Goal: Check status: Check status

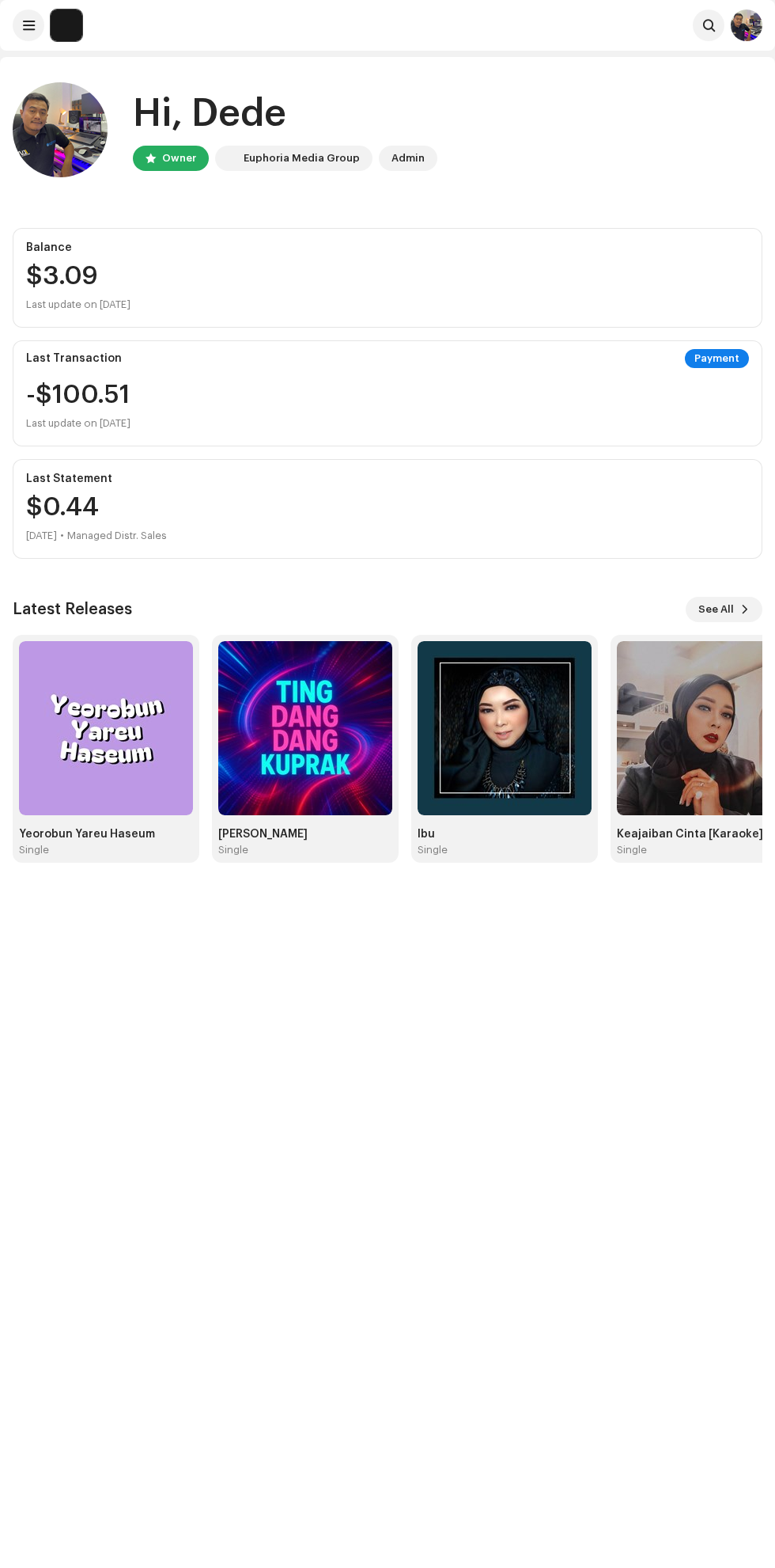
click at [125, 703] on img at bounding box center [106, 728] width 174 height 174
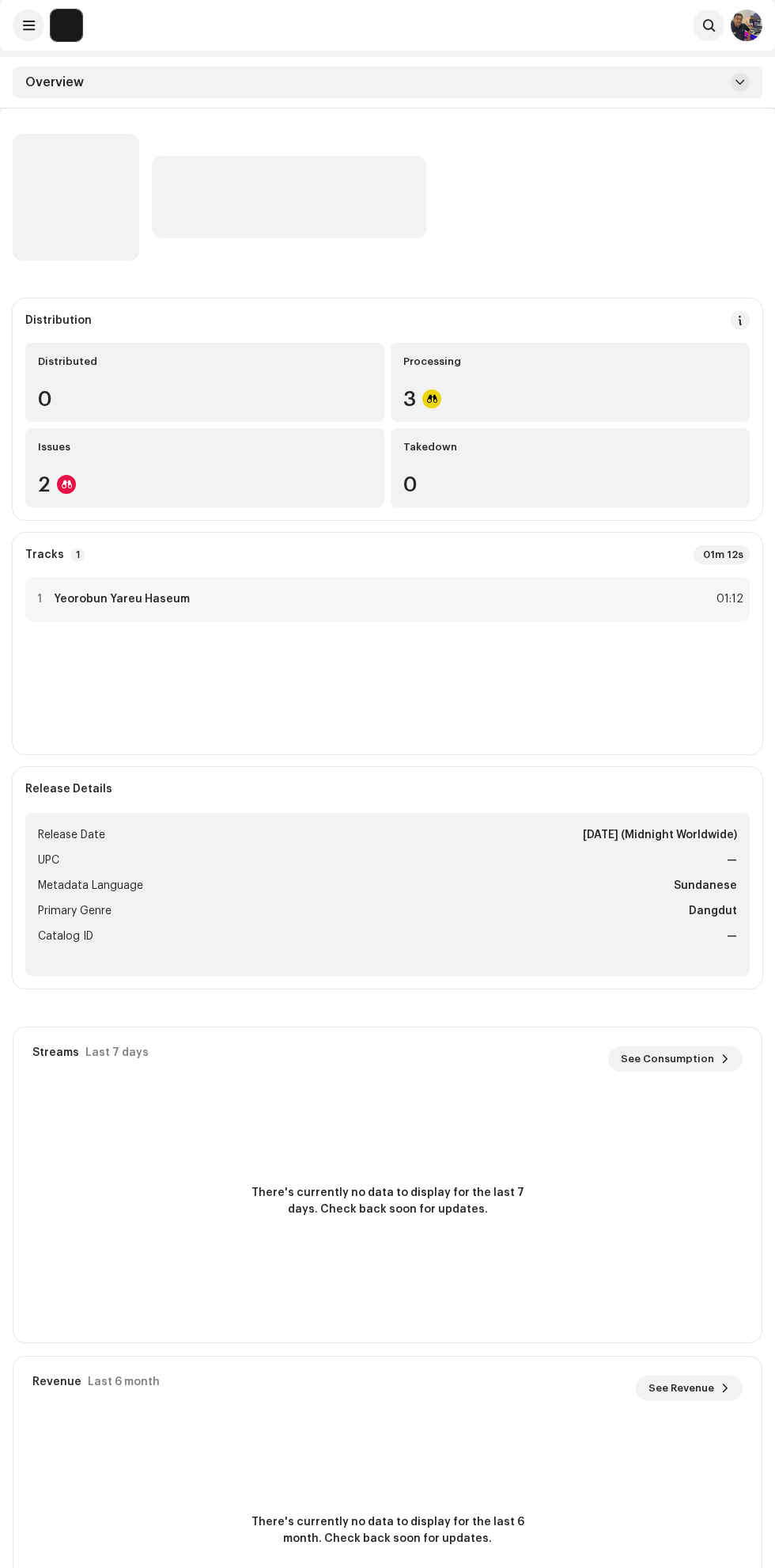
click at [71, 475] on div at bounding box center [66, 484] width 19 height 19
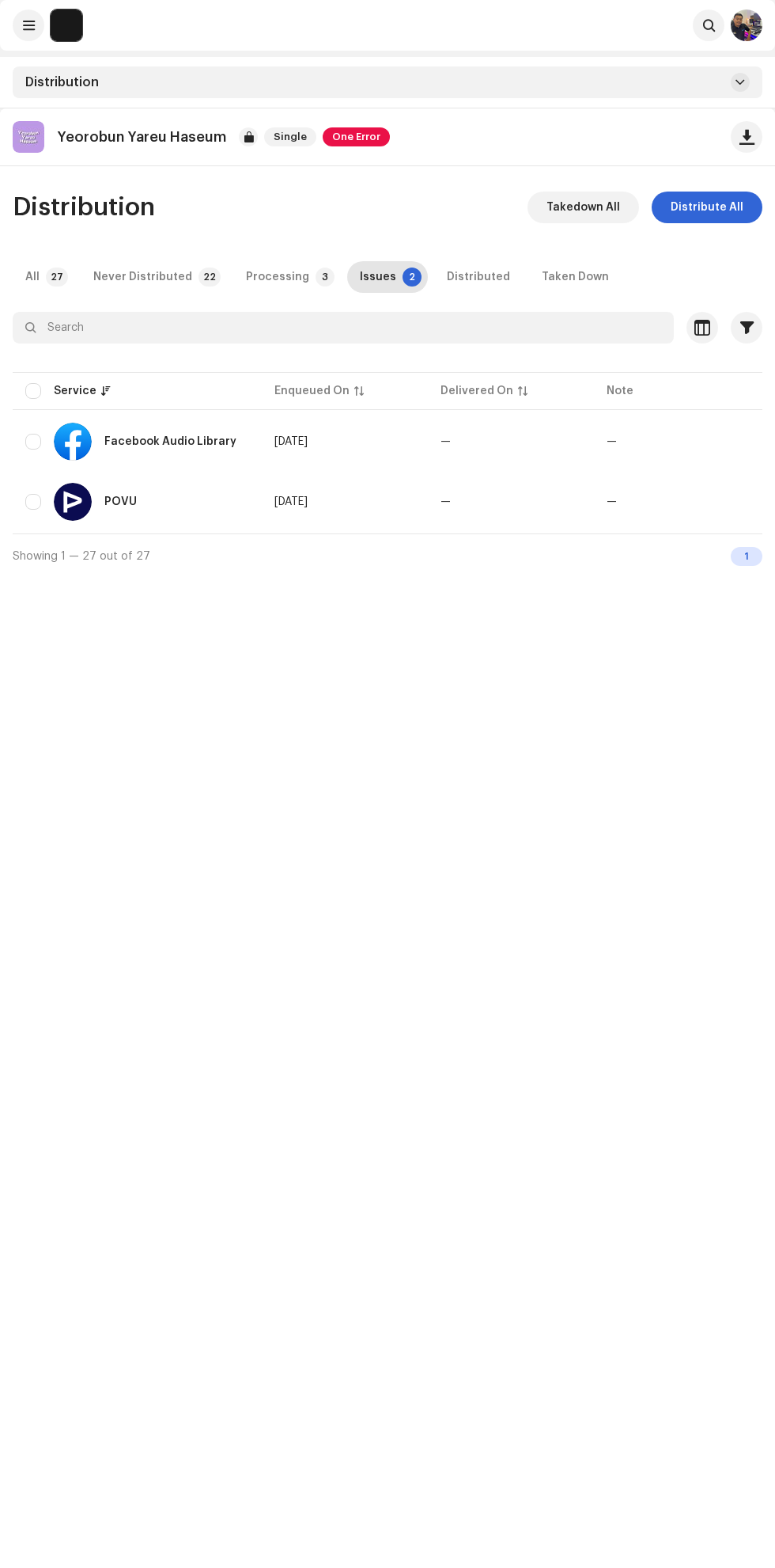
click at [244, 137] on div at bounding box center [248, 137] width 19 height 19
click at [244, 135] on div at bounding box center [248, 137] width 19 height 19
click at [253, 275] on div "Processing" at bounding box center [278, 277] width 63 height 31
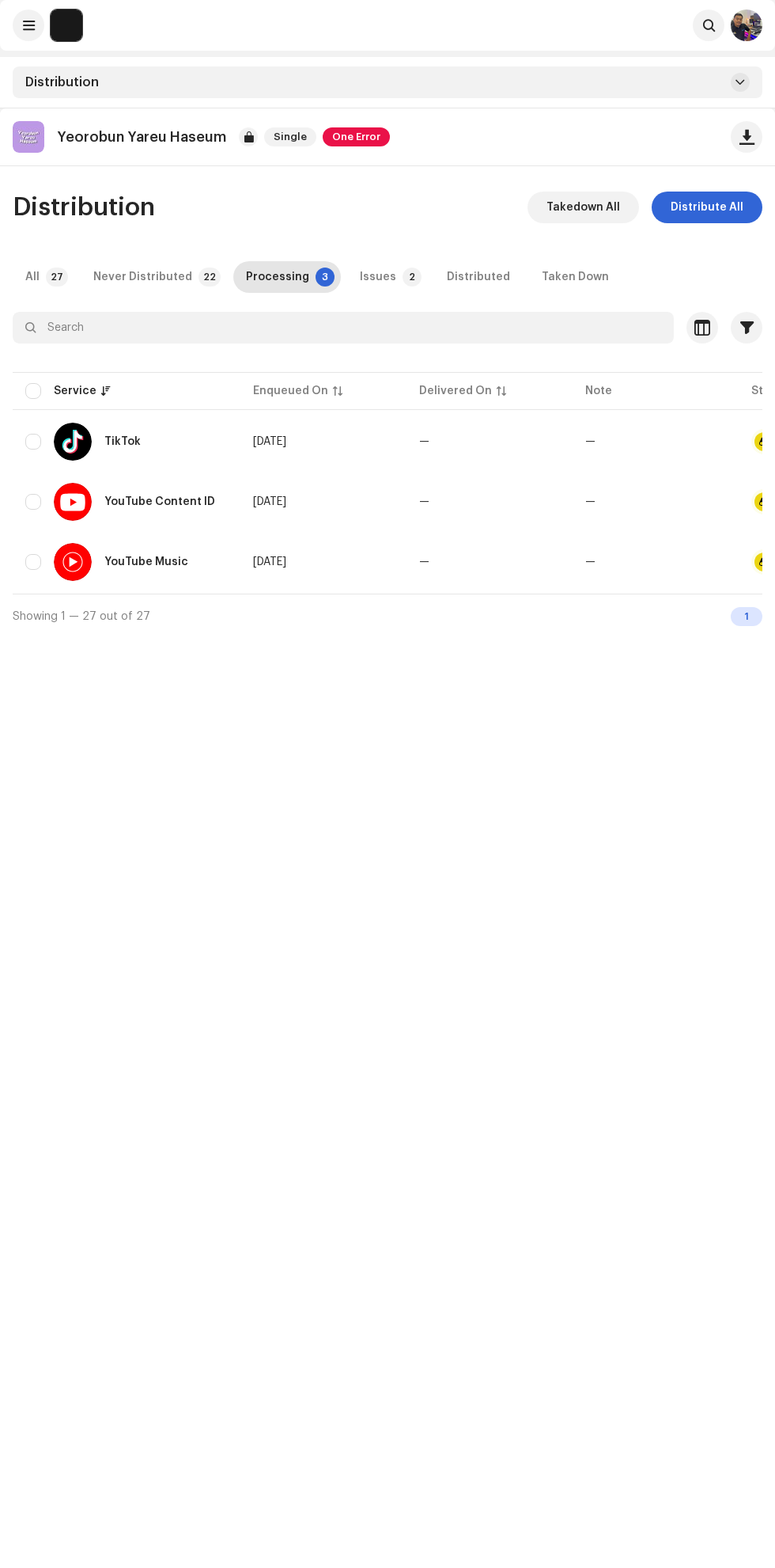
click at [368, 281] on div "Issues" at bounding box center [378, 277] width 36 height 31
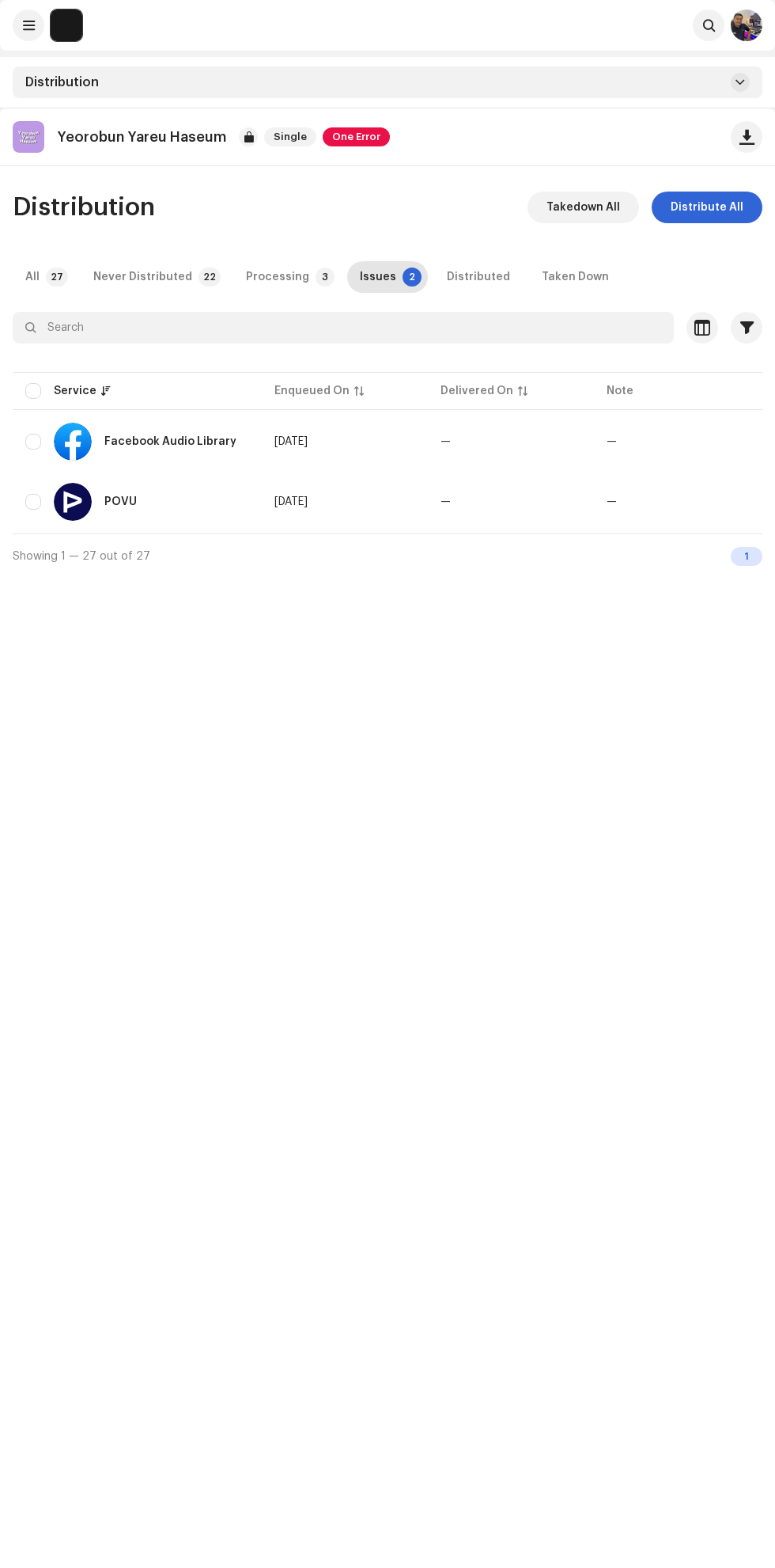
click at [36, 440] on input "checkbox" at bounding box center [33, 442] width 16 height 16
checkbox input "true"
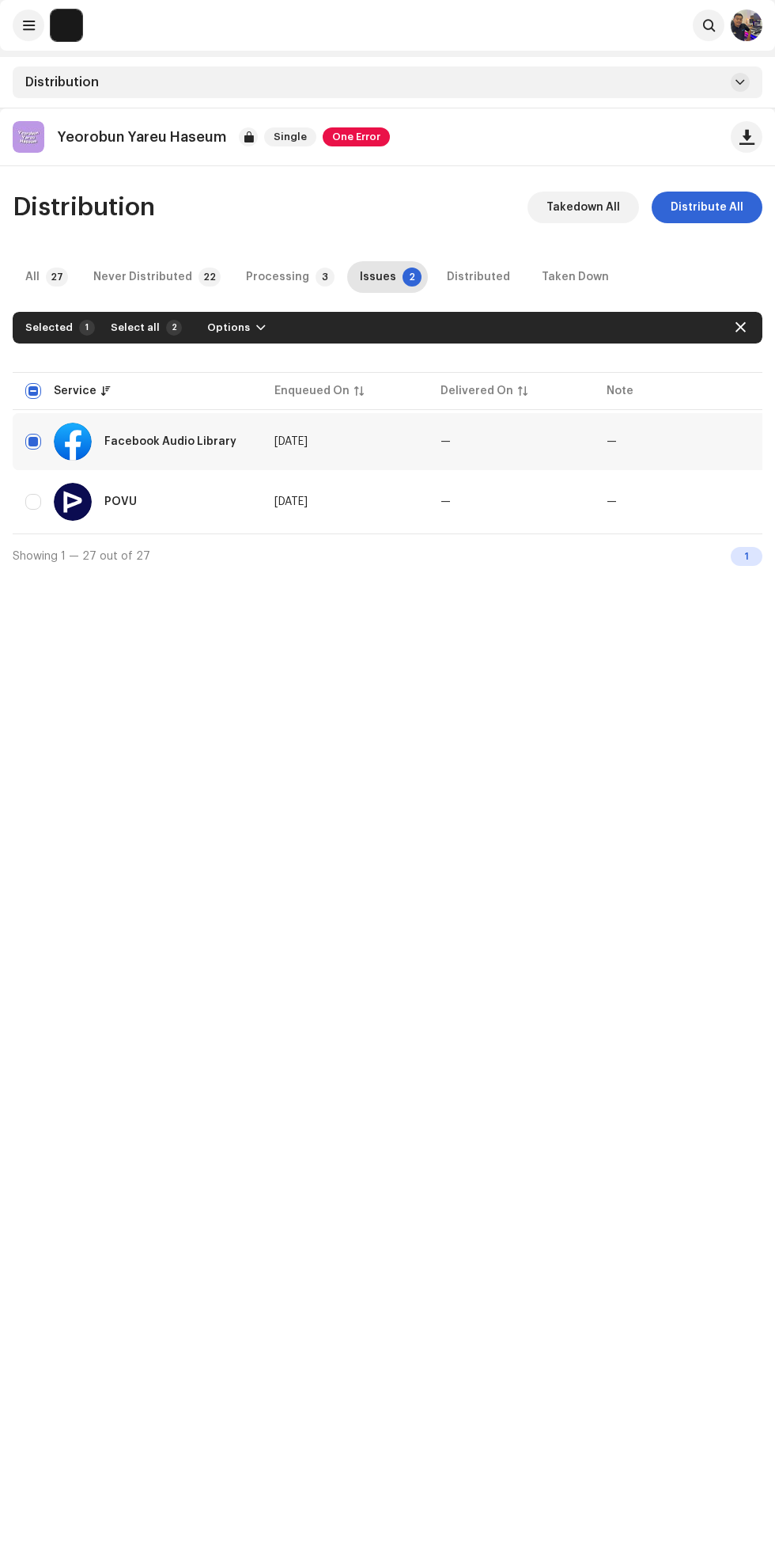
click at [31, 501] on input "Row Unselected" at bounding box center [33, 501] width 16 height 16
checkbox input "true"
click at [233, 327] on span "Options" at bounding box center [240, 327] width 43 height 31
click at [259, 273] on div "Processing" at bounding box center [278, 277] width 63 height 31
checkbox input "false"
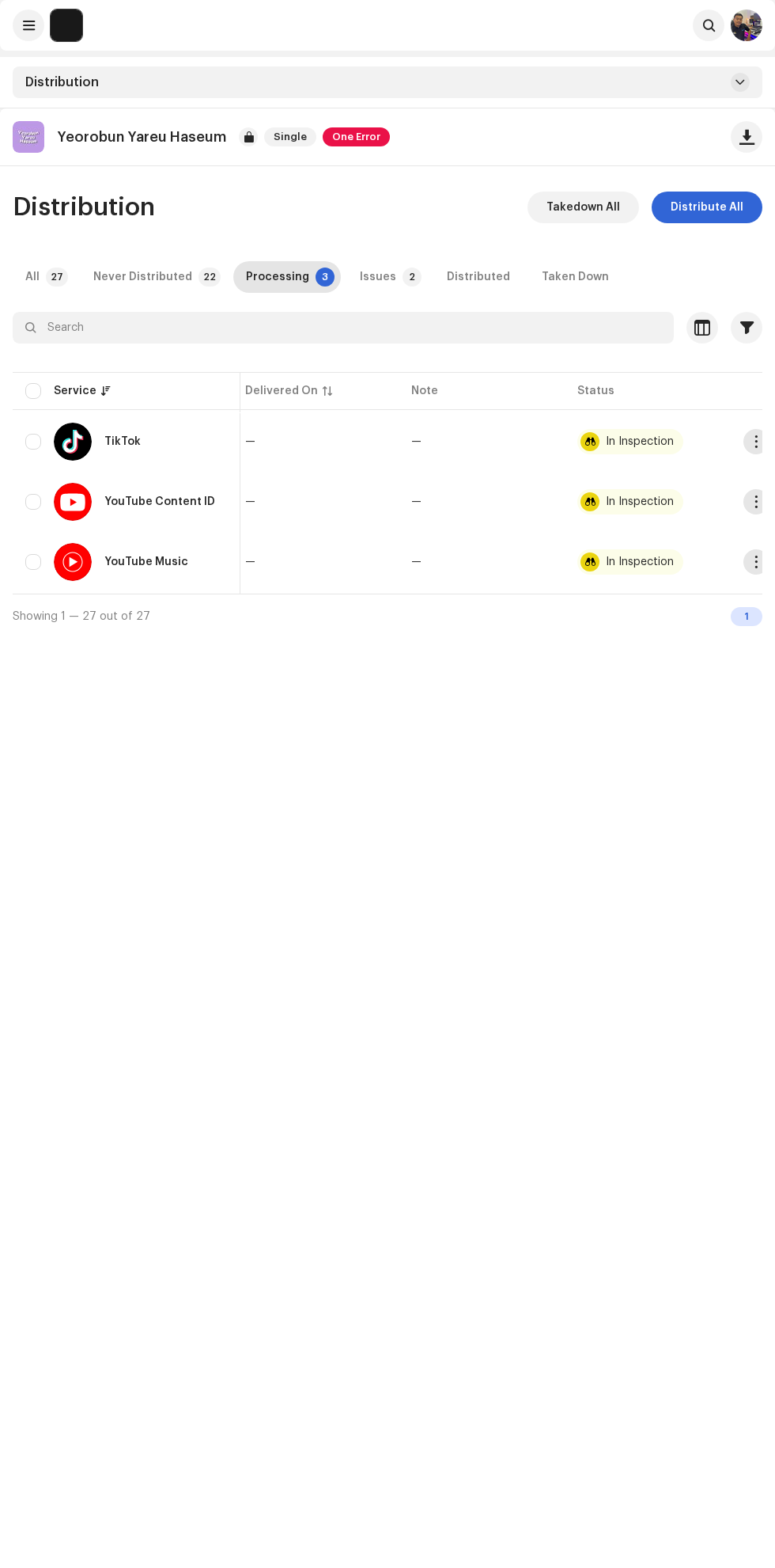
scroll to position [0, 187]
click at [605, 437] on div "In Inspection" at bounding box center [627, 442] width 68 height 11
click at [739, 441] on span "button" at bounding box center [744, 441] width 12 height 12
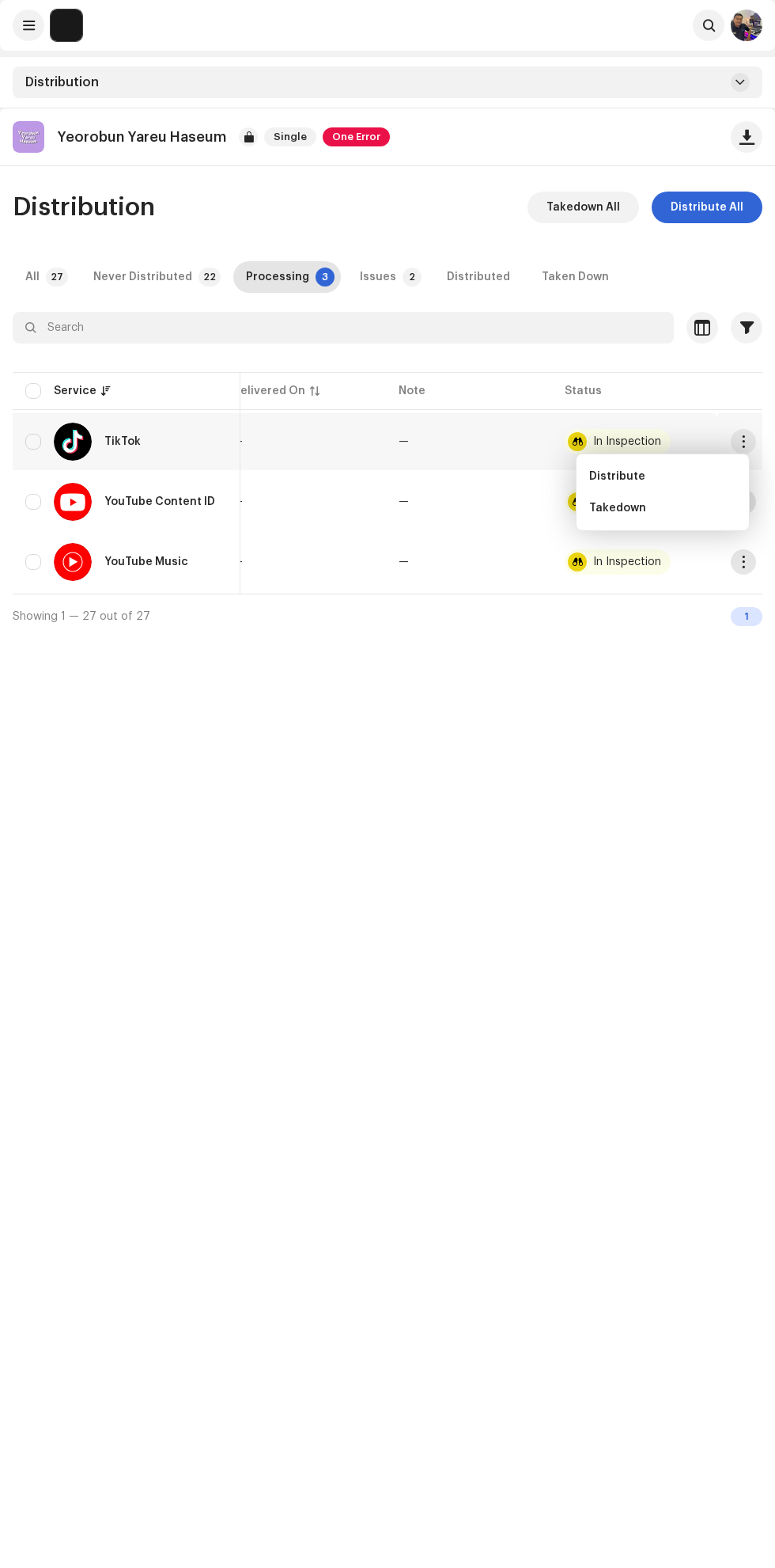
click at [619, 473] on span "Distribute" at bounding box center [617, 476] width 56 height 12
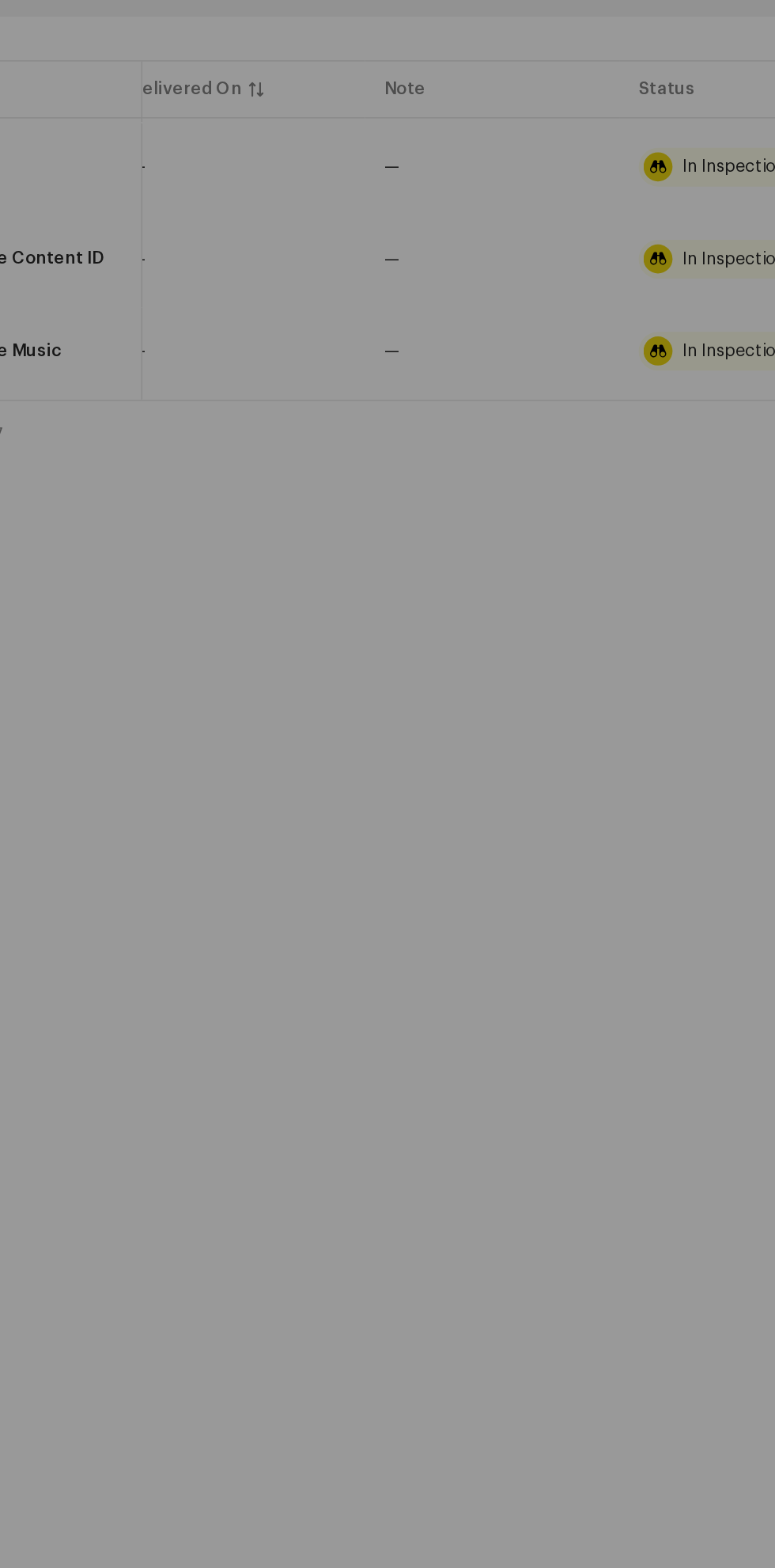
click at [550, 1129] on div "Not Eligible For Distribution A release that has status In Inspection with any …" at bounding box center [388, 784] width 775 height 1568
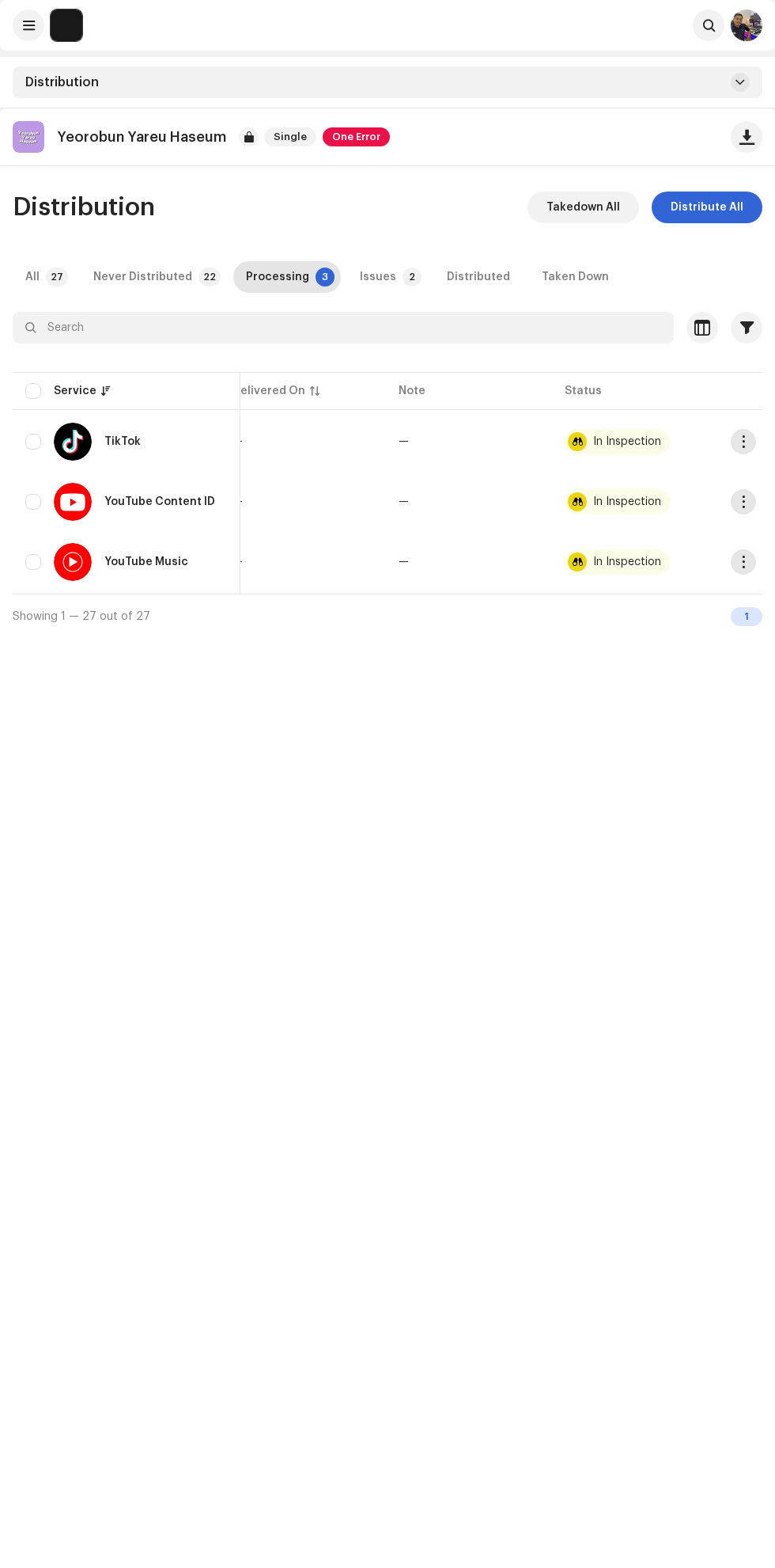
click at [605, 440] on div "In Inspection" at bounding box center [627, 442] width 68 height 11
click at [612, 440] on div "In Inspection" at bounding box center [627, 442] width 68 height 11
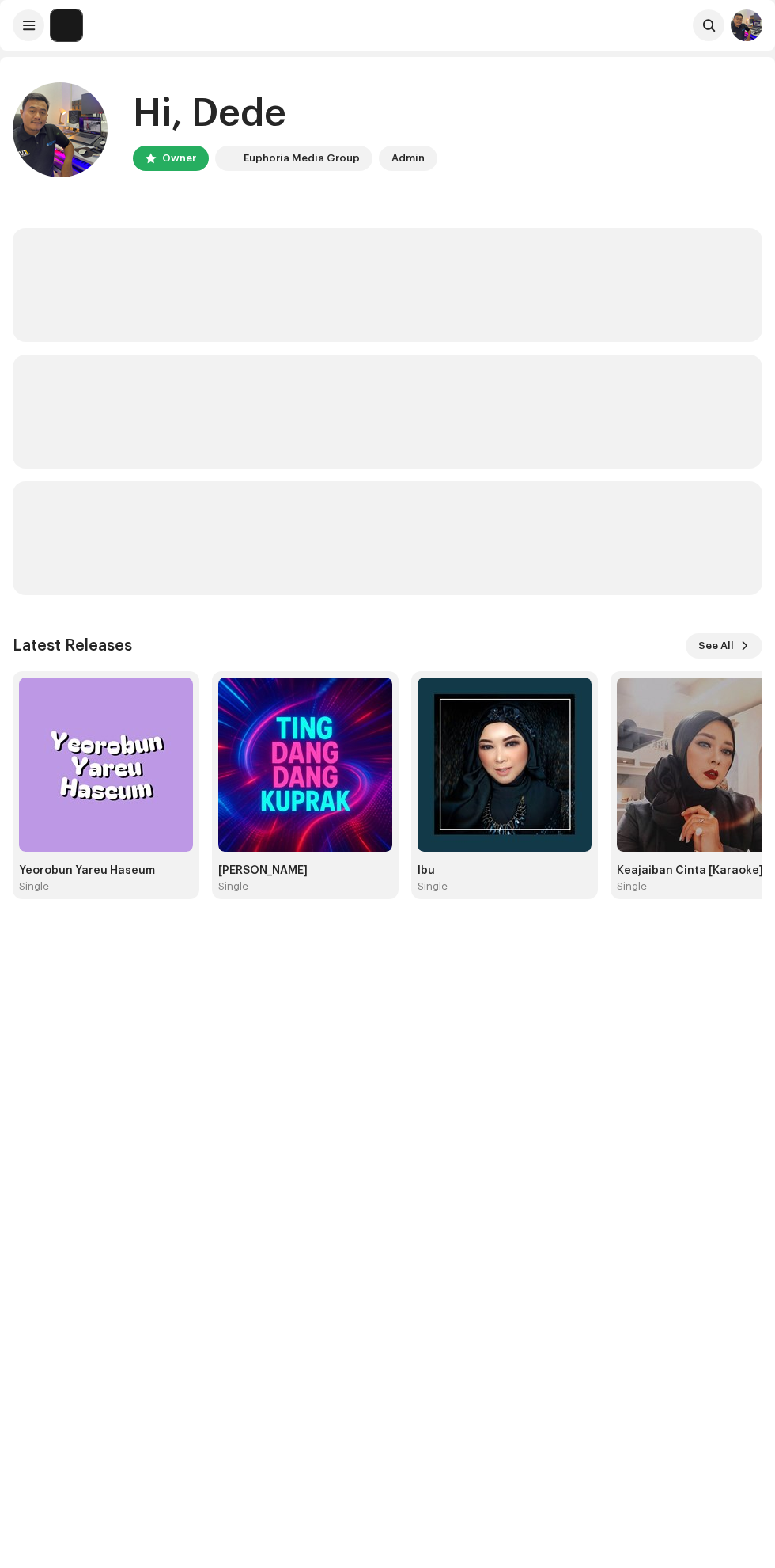
click at [507, 1231] on div "Hi, Dede Owner Euphoria Media Group Admin Latest Releases See All Yeorobun Yare…" at bounding box center [388, 841] width 775 height 1568
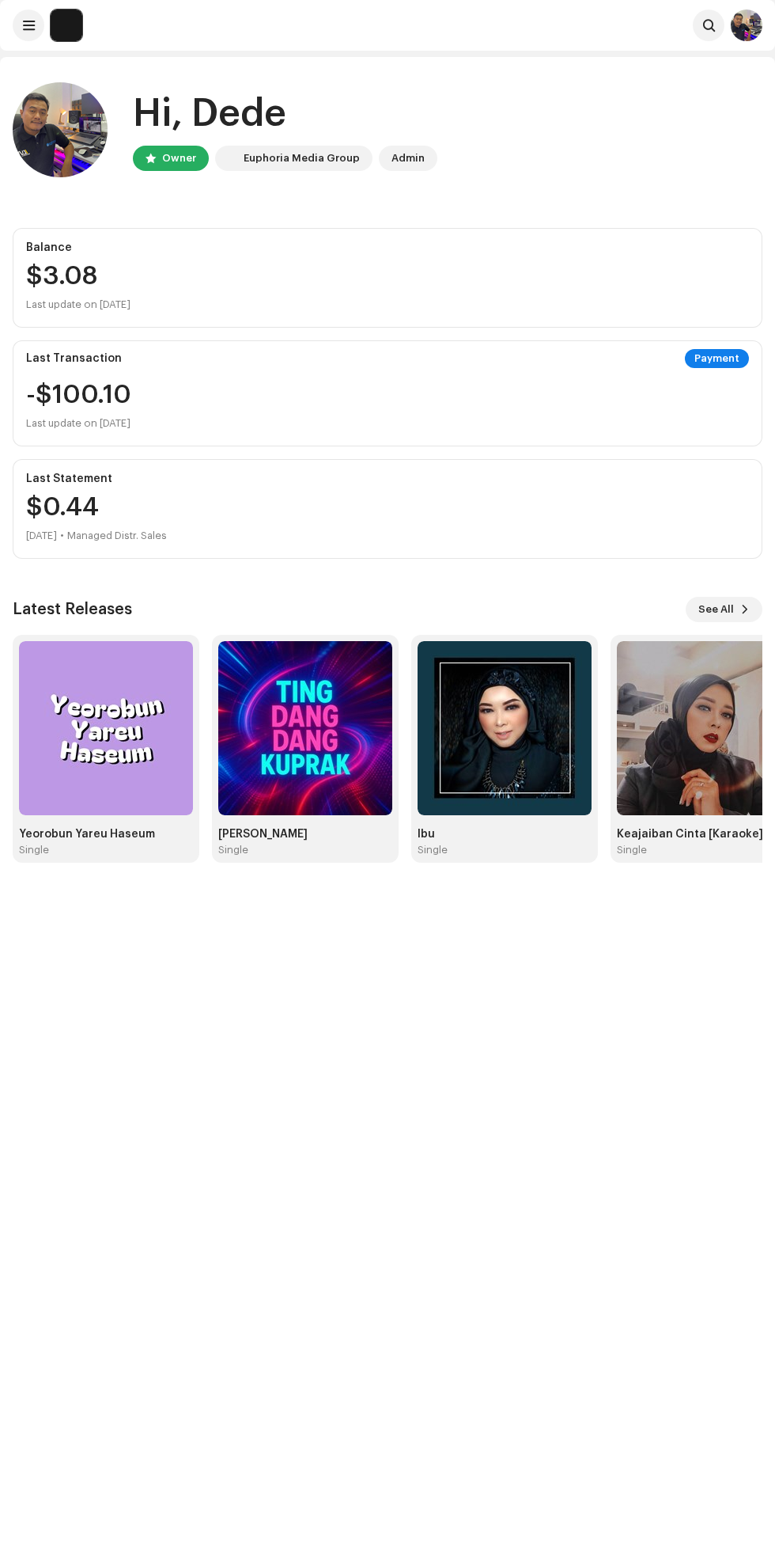
click at [23, 19] on span at bounding box center [28, 25] width 12 height 12
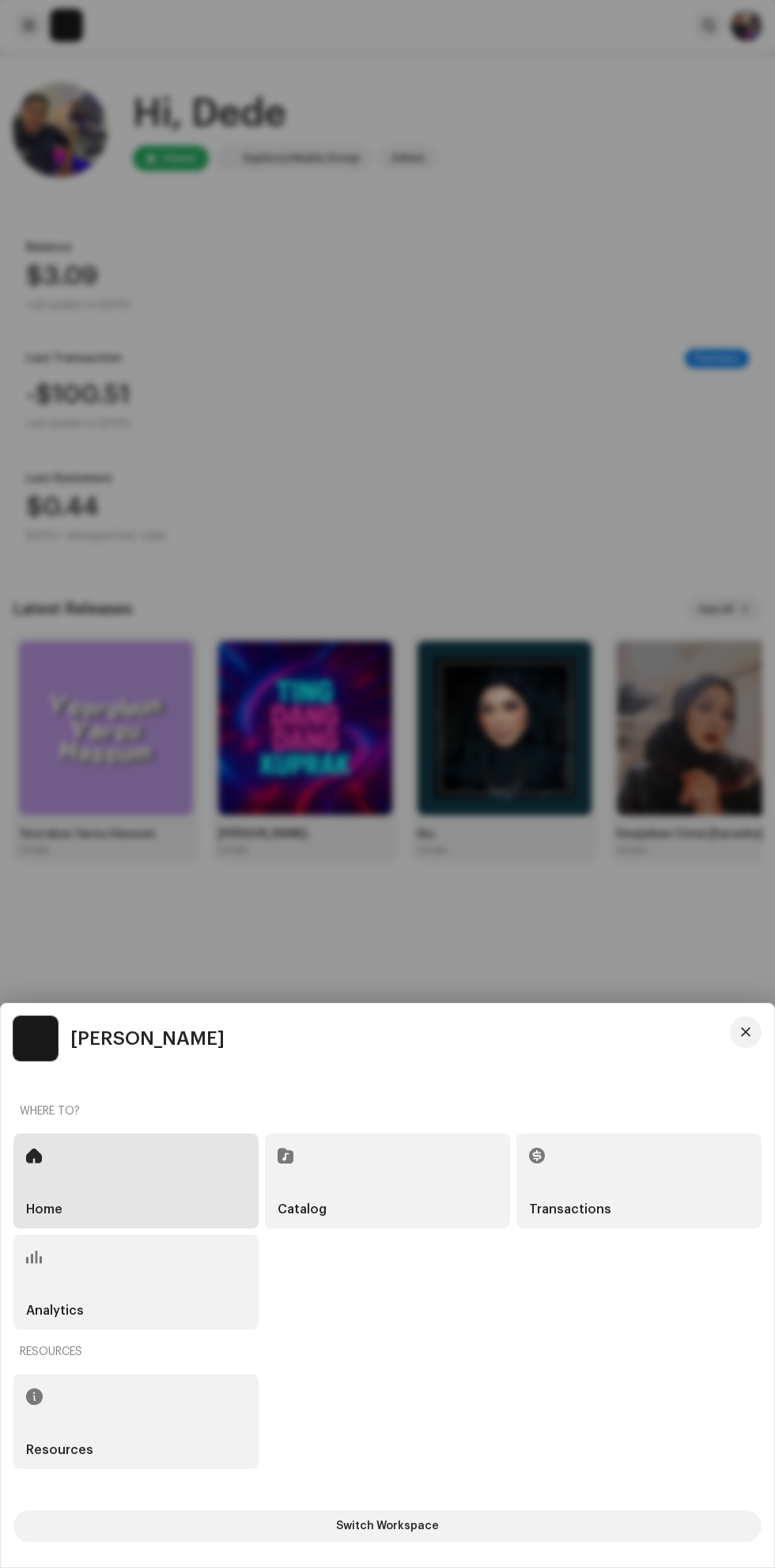
click at [411, 1178] on div "Catalog" at bounding box center [388, 1181] width 245 height 95
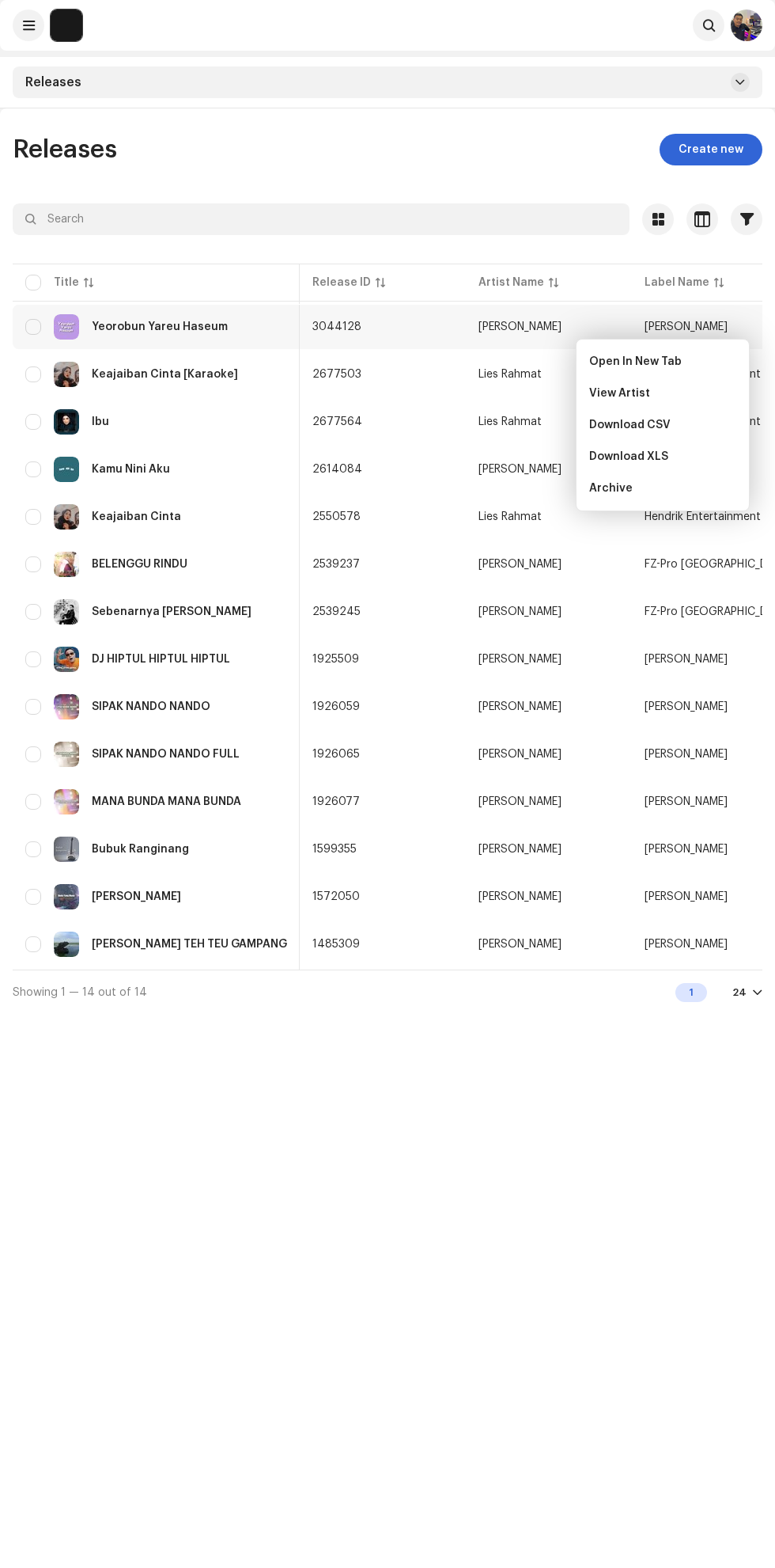
click at [598, 356] on span "Open In New Tab" at bounding box center [636, 361] width 93 height 12
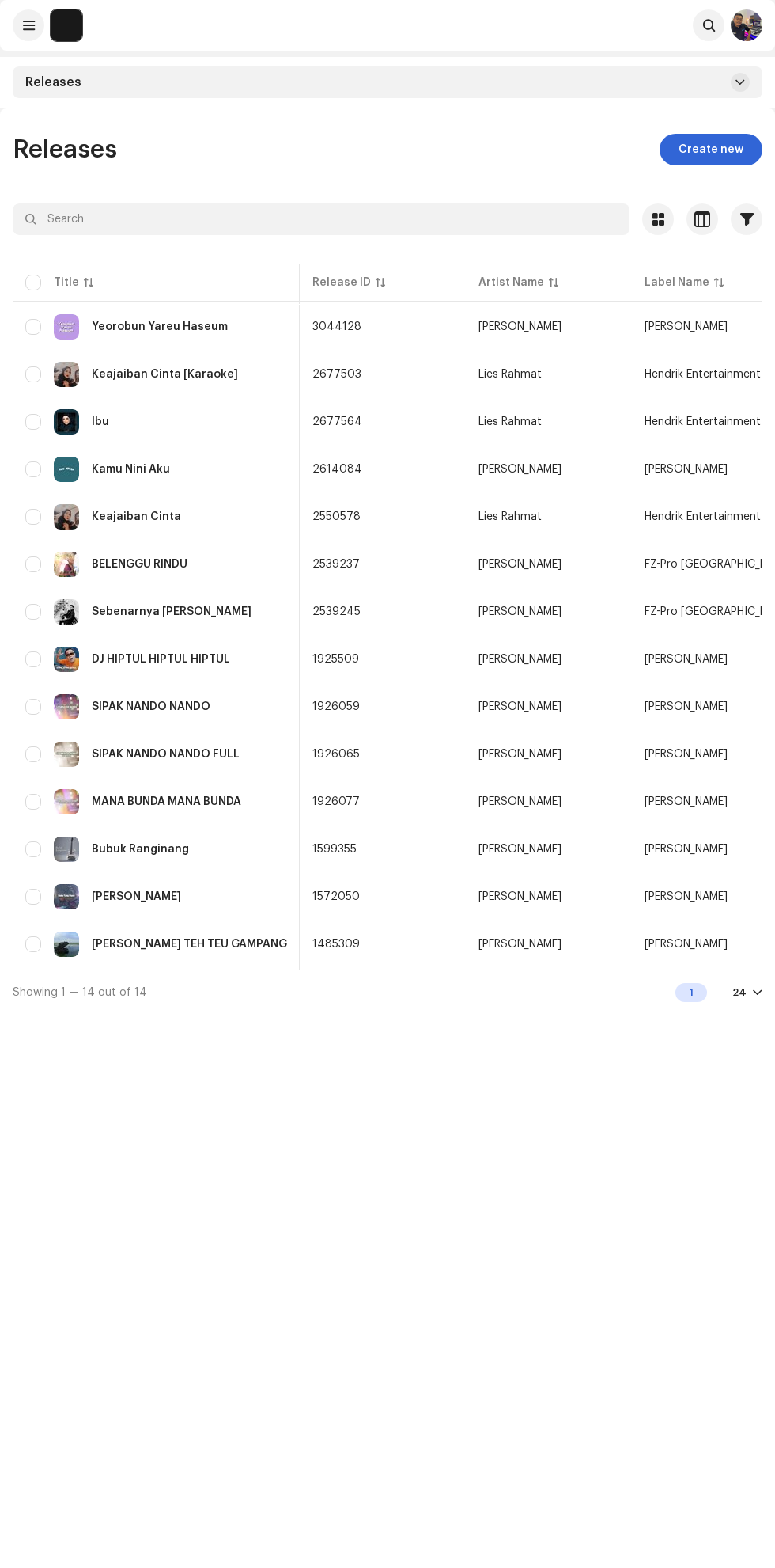
scroll to position [0, 398]
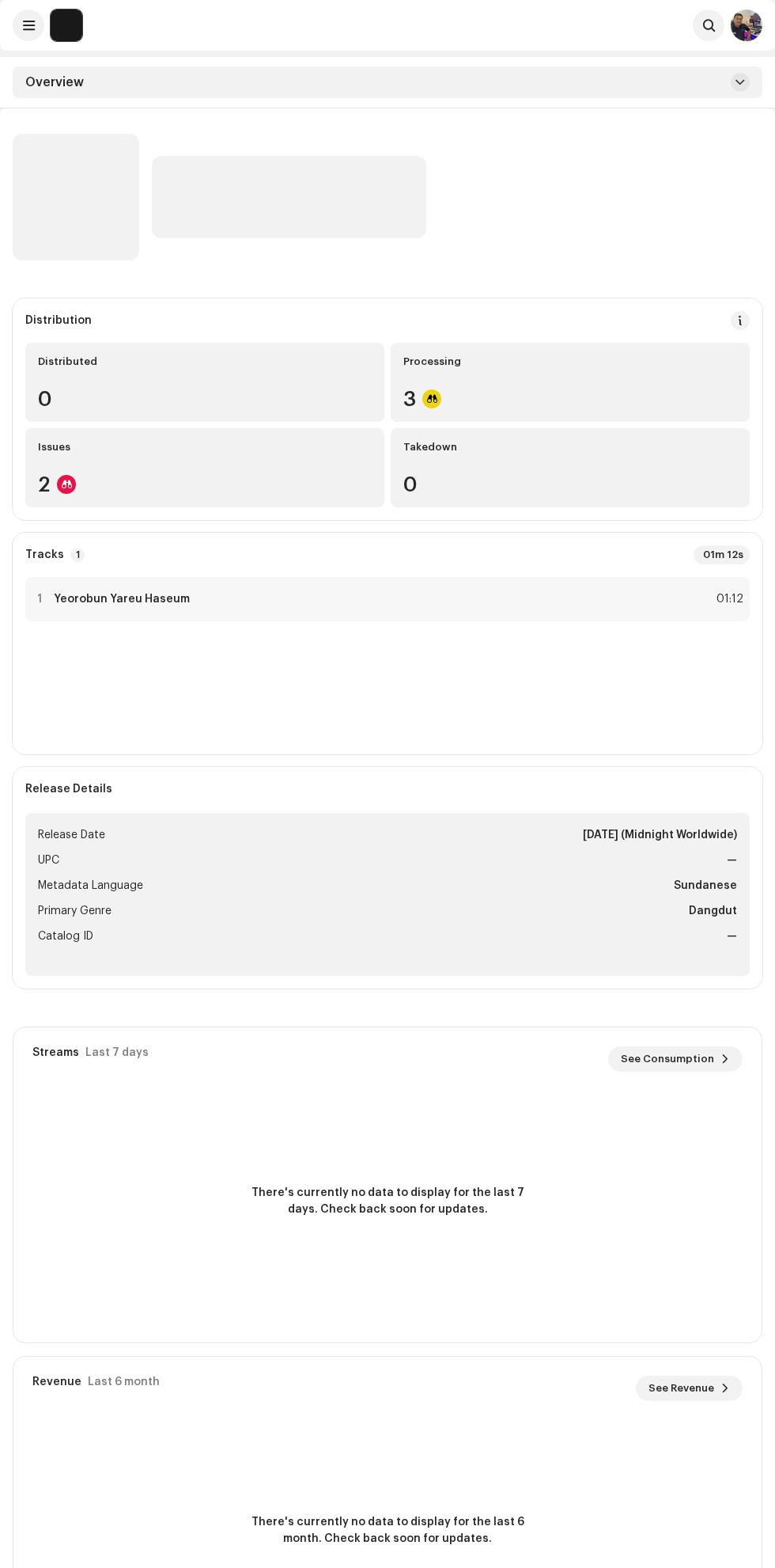
click at [219, 447] on div "Issues" at bounding box center [205, 447] width 333 height 12
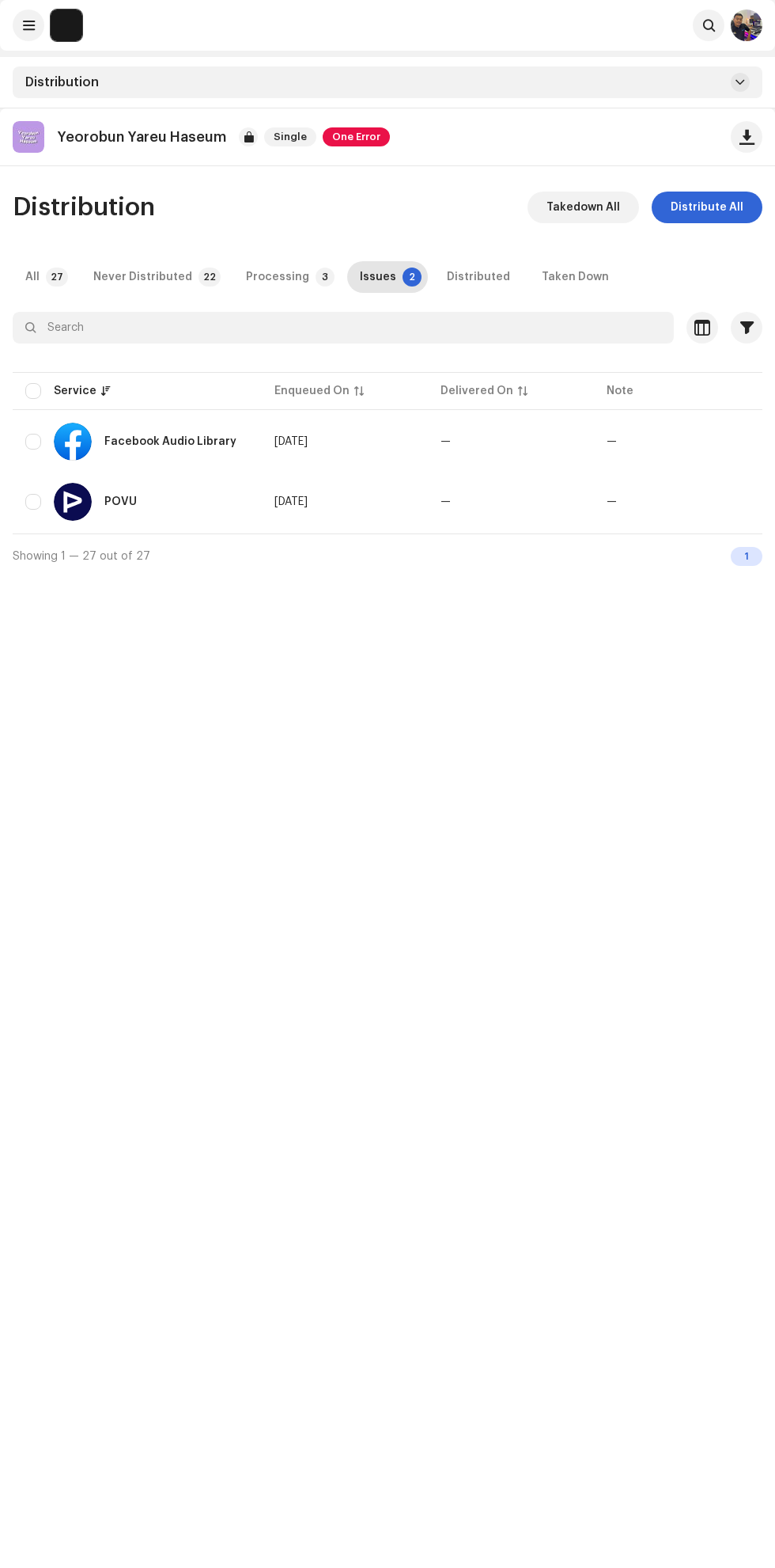
click at [35, 396] on input "checkbox" at bounding box center [33, 391] width 16 height 16
checkbox input "true"
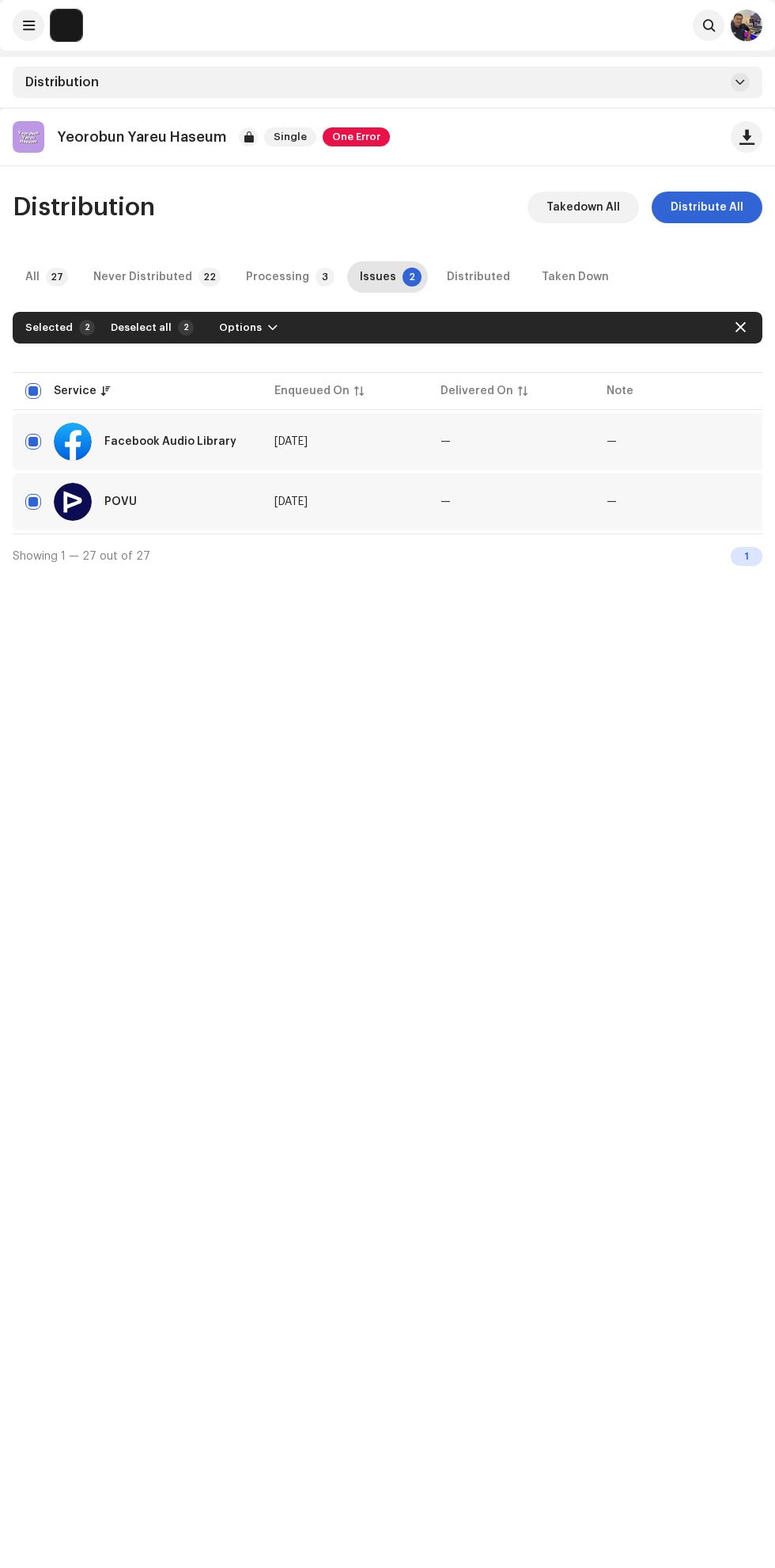
click at [239, 328] on span "Options" at bounding box center [240, 327] width 43 height 31
click at [237, 394] on span "Takedown" at bounding box center [240, 394] width 57 height 12
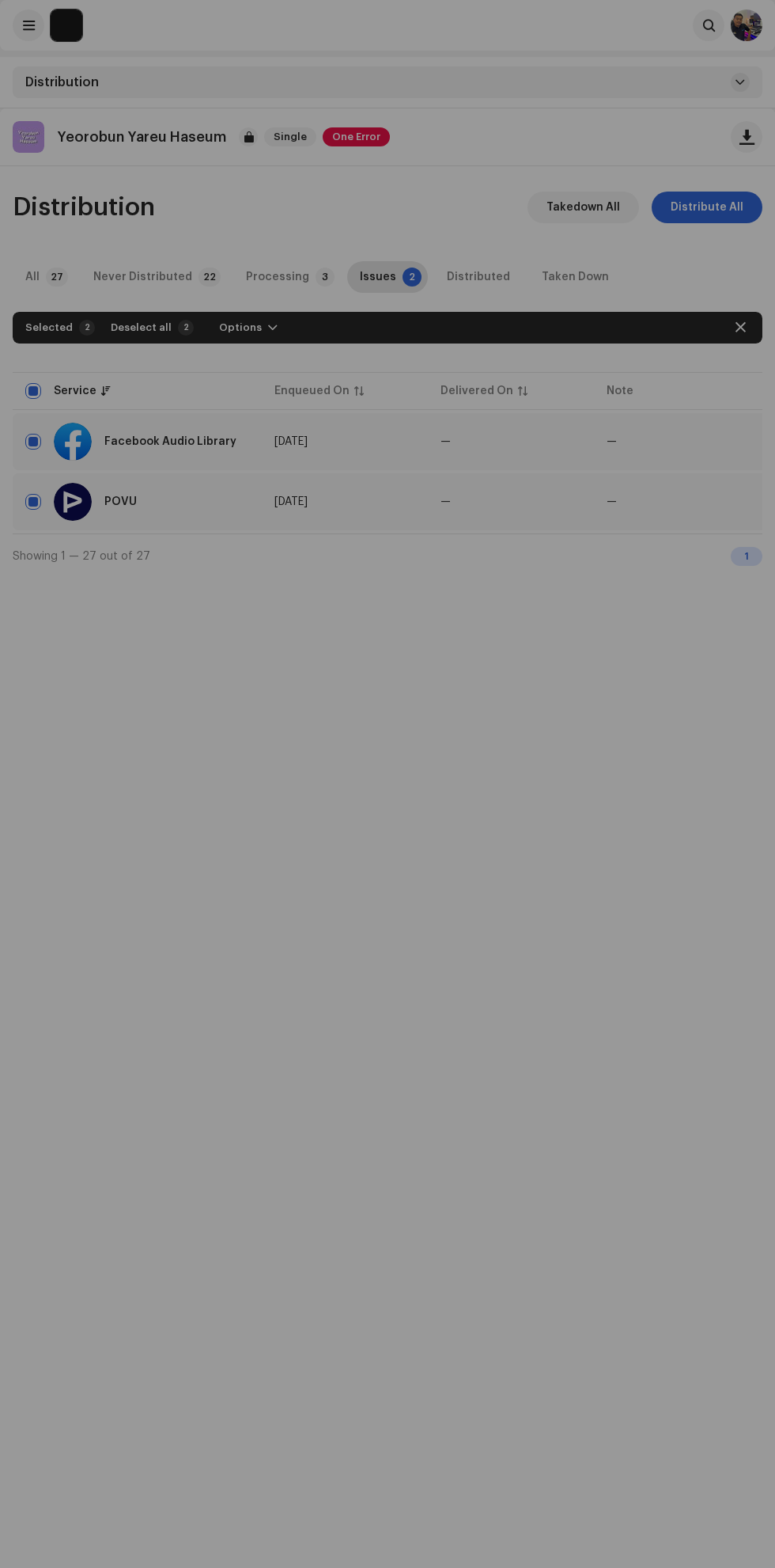
click at [597, 1113] on div "Not Eligible For Takedown The selected services are not eligible for takedown o…" at bounding box center [388, 784] width 775 height 1568
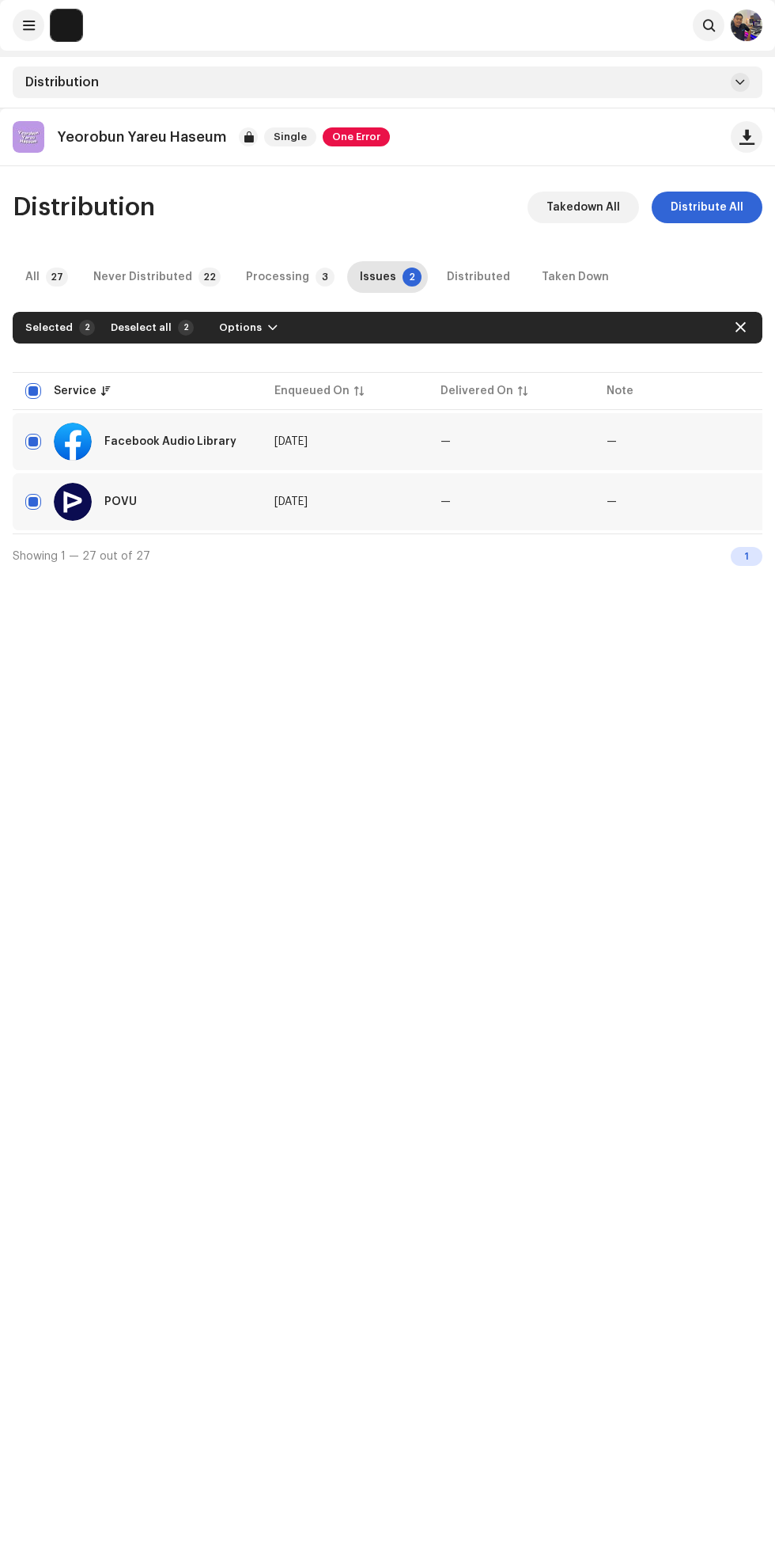
click at [542, 285] on div "Taken Down" at bounding box center [575, 277] width 67 height 31
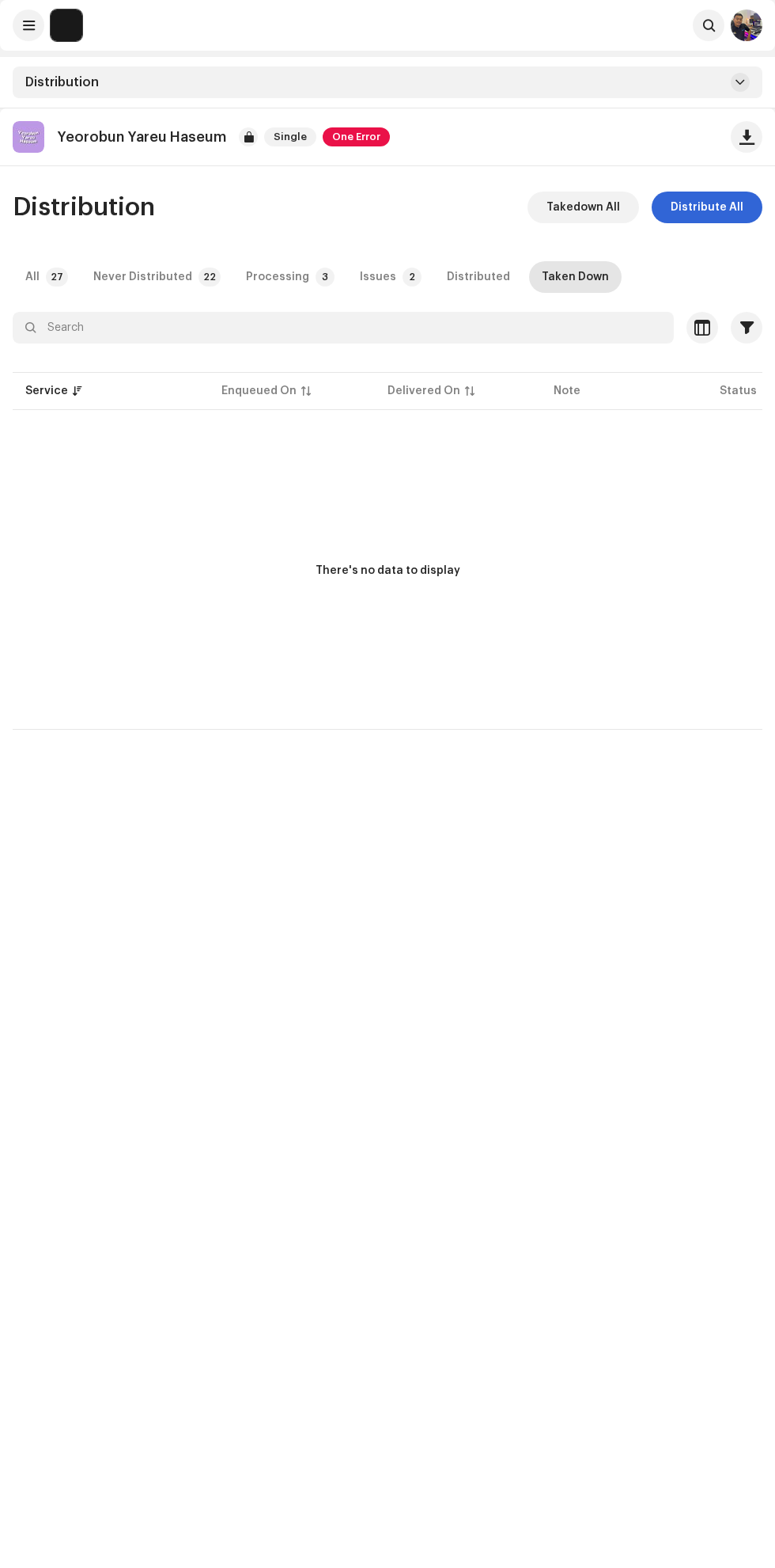
click at [131, 277] on div "Never Distributed" at bounding box center [143, 277] width 99 height 31
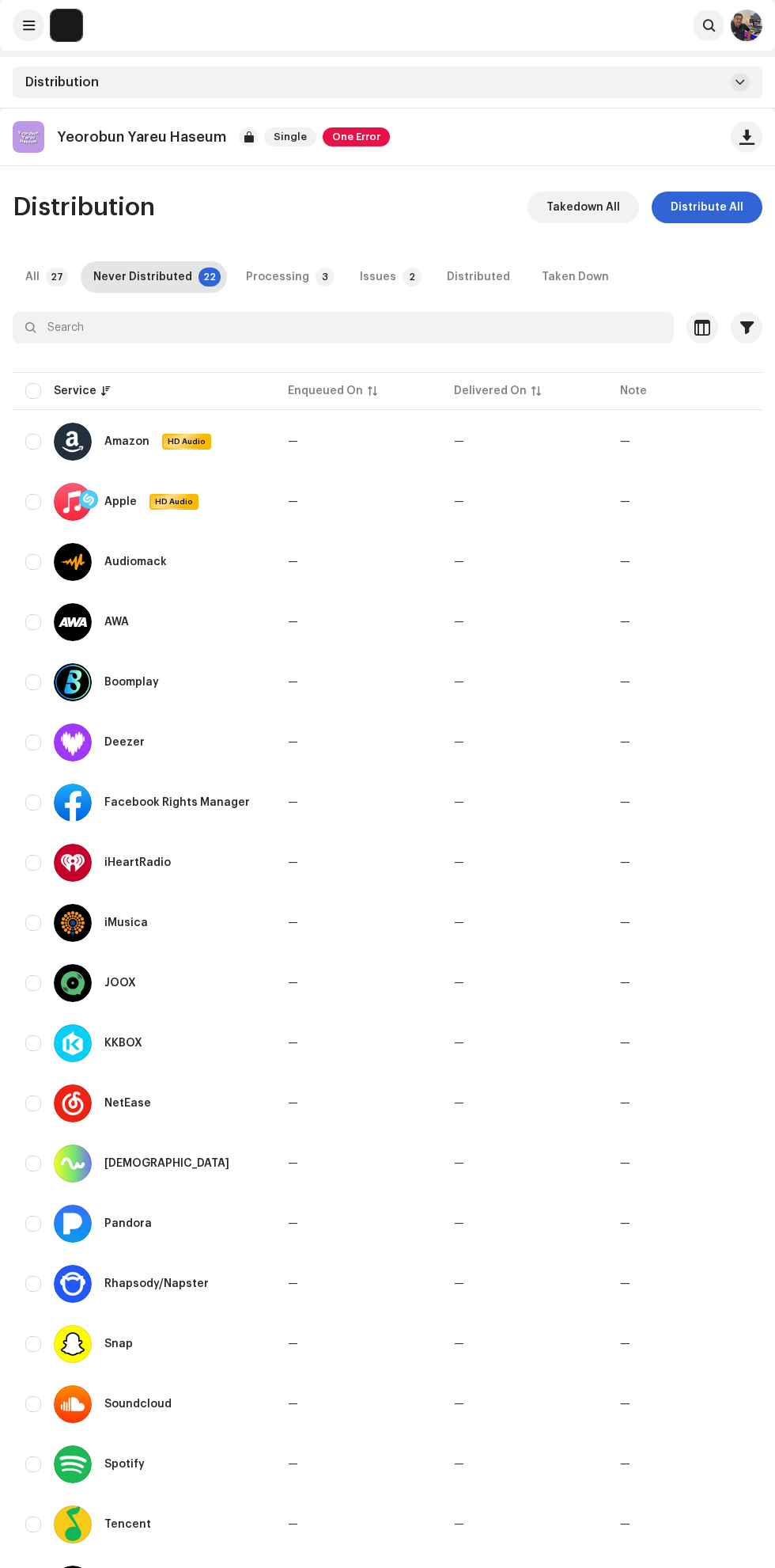
click at [29, 276] on div "All" at bounding box center [32, 277] width 14 height 31
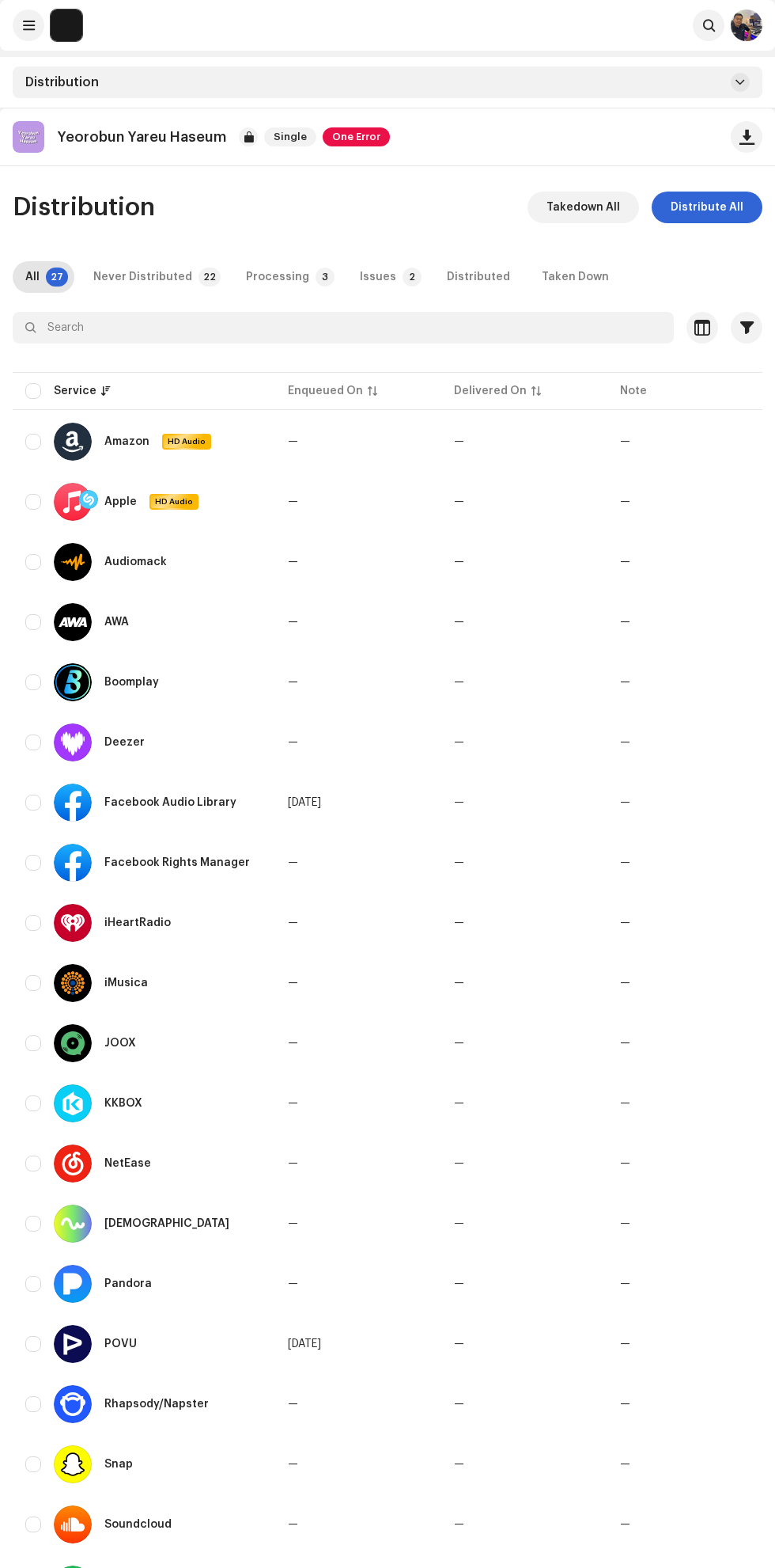
click at [355, 137] on span "One Error" at bounding box center [356, 137] width 67 height 19
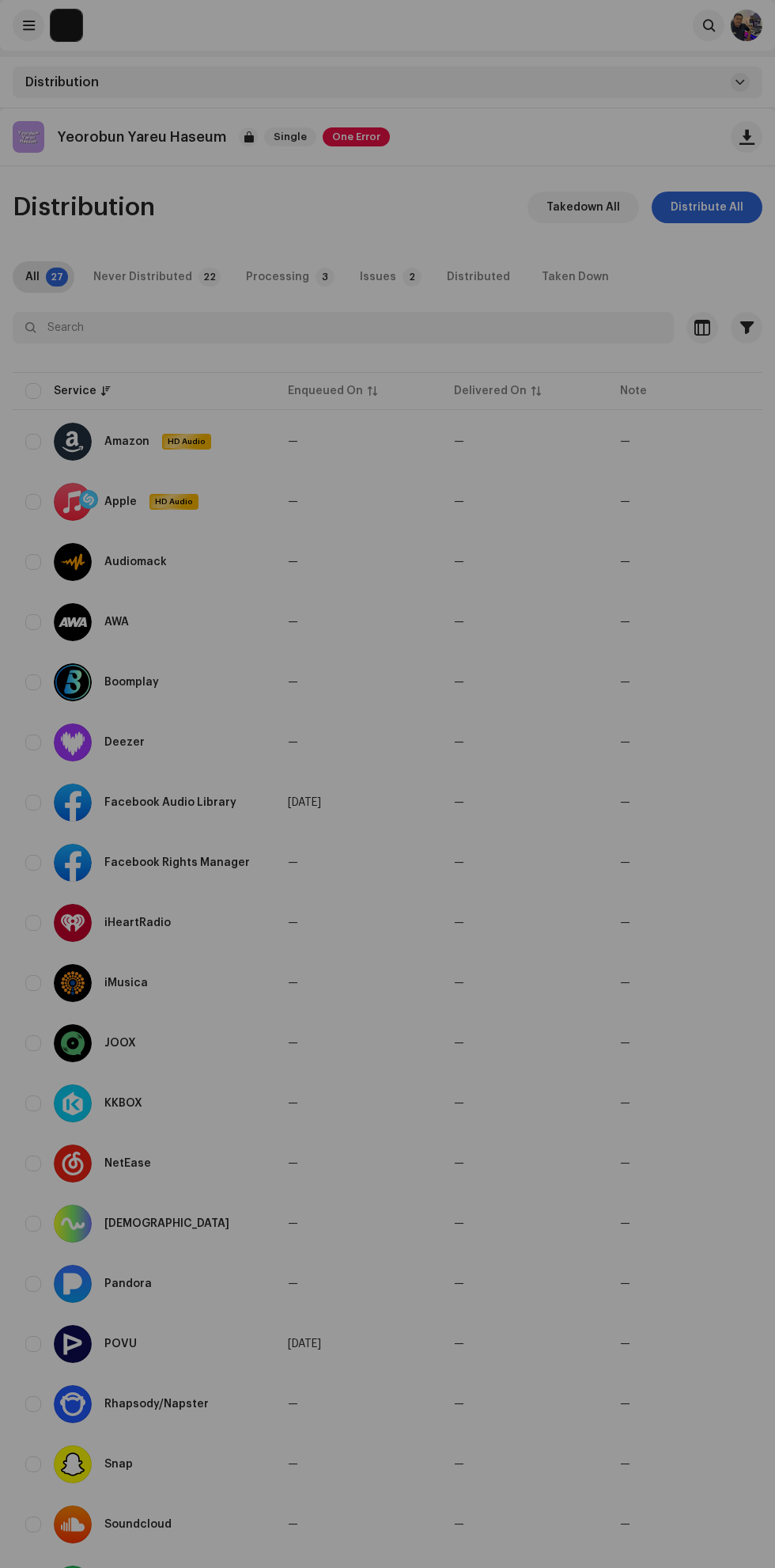
click at [552, 1176] on div "Inspection Errors We found the errors below when inspecting your release. IMPOR…" at bounding box center [388, 784] width 775 height 1568
